Goal: Task Accomplishment & Management: Manage account settings

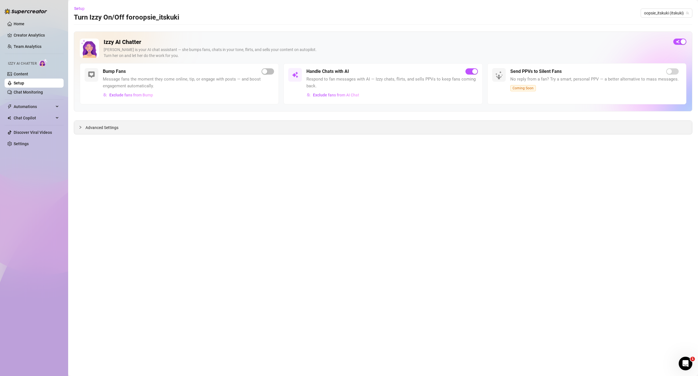
click at [140, 129] on div "Advanced Settings" at bounding box center [383, 127] width 618 height 13
click at [24, 23] on link "Home" at bounding box center [19, 24] width 11 height 5
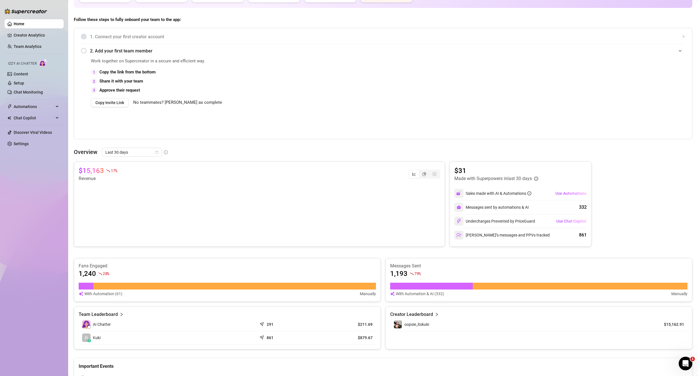
scroll to position [85, 0]
click at [24, 84] on link "Setup" at bounding box center [19, 83] width 11 height 5
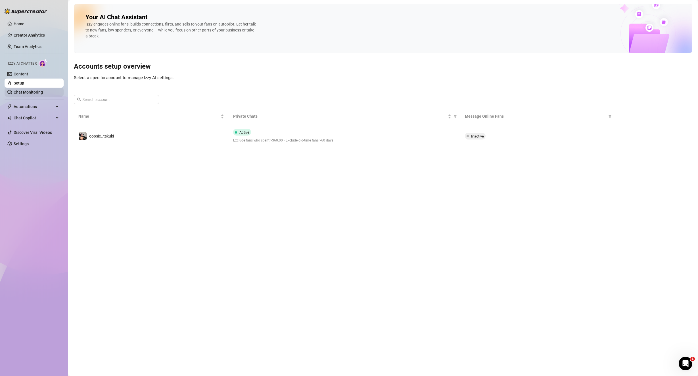
click at [37, 94] on link "Chat Monitoring" at bounding box center [28, 92] width 29 height 5
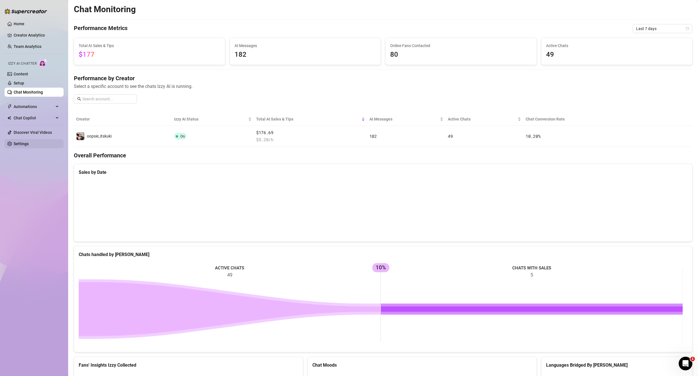
click at [29, 142] on link "Settings" at bounding box center [21, 144] width 15 height 5
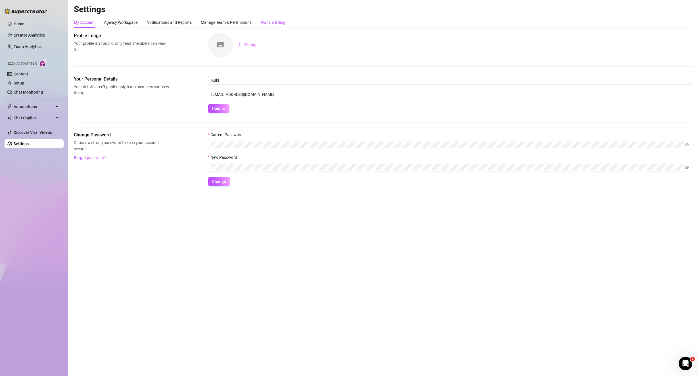
click at [278, 22] on div "Plans & Billing" at bounding box center [273, 22] width 25 height 6
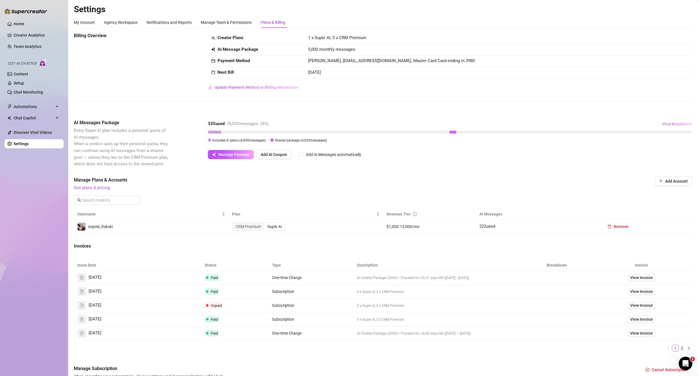
click at [677, 124] on span "View Breakdown" at bounding box center [677, 124] width 30 height 5
drag, startPoint x: 614, startPoint y: 114, endPoint x: 624, endPoint y: 114, distance: 9.4
click at [617, 114] on div "Billing Overview Creator Plans 1 x Super AI, 0 x CRM Premium AI Message Package…" at bounding box center [383, 209] width 618 height 354
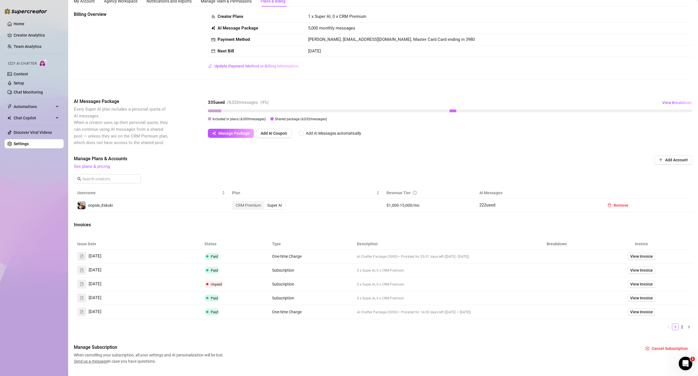
scroll to position [33, 0]
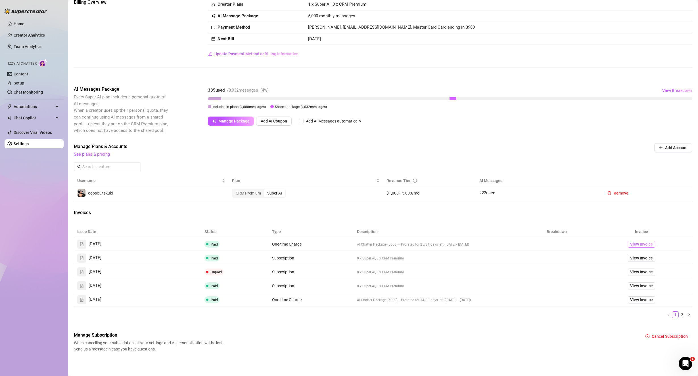
click at [638, 244] on span "View Invoice" at bounding box center [641, 244] width 23 height 6
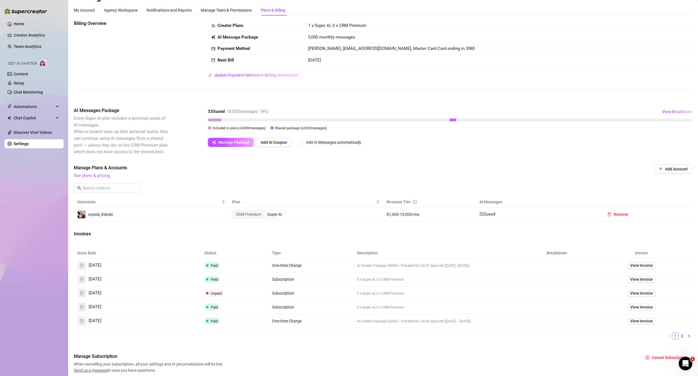
scroll to position [0, 0]
